Goal: Information Seeking & Learning: Learn about a topic

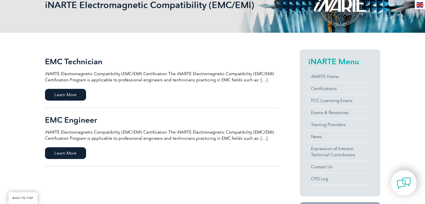
scroll to position [93, 0]
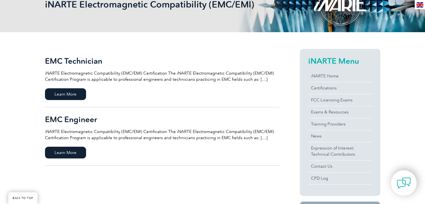
click at [256, 136] on p "iNARTE Electromagnetic Compatibility (EMC/EMI) Certification The iNARTE Electro…" at bounding box center [162, 134] width 234 height 12
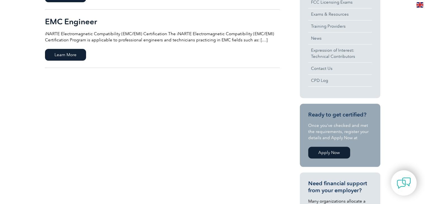
scroll to position [0, 0]
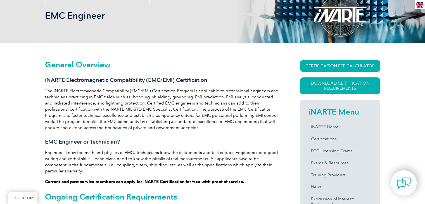
scroll to position [79, 0]
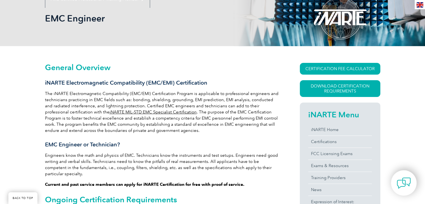
click at [201, 128] on p "The iNARTE Electromagnetic Compatibility (EMC/EMI) Certification Program is app…" at bounding box center [162, 111] width 234 height 43
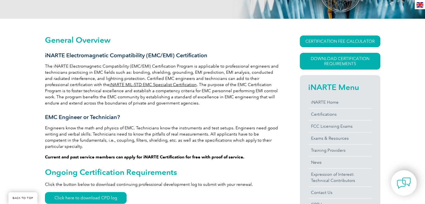
scroll to position [106, 0]
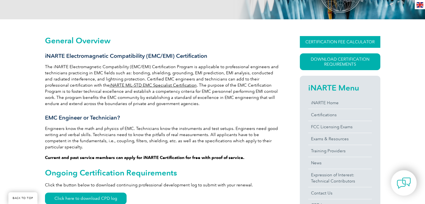
click at [342, 41] on link "CERTIFICATION FEE CALCULATOR" at bounding box center [340, 42] width 80 height 12
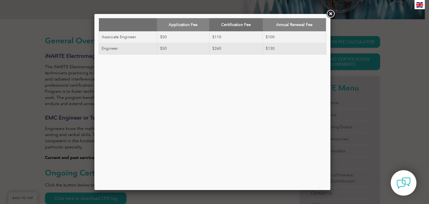
click at [329, 14] on link at bounding box center [330, 14] width 10 height 10
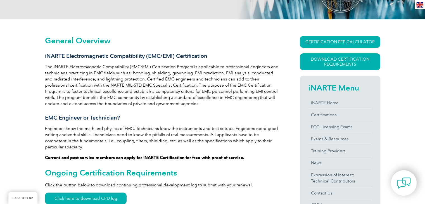
scroll to position [0, 0]
